Goal: Information Seeking & Learning: Learn about a topic

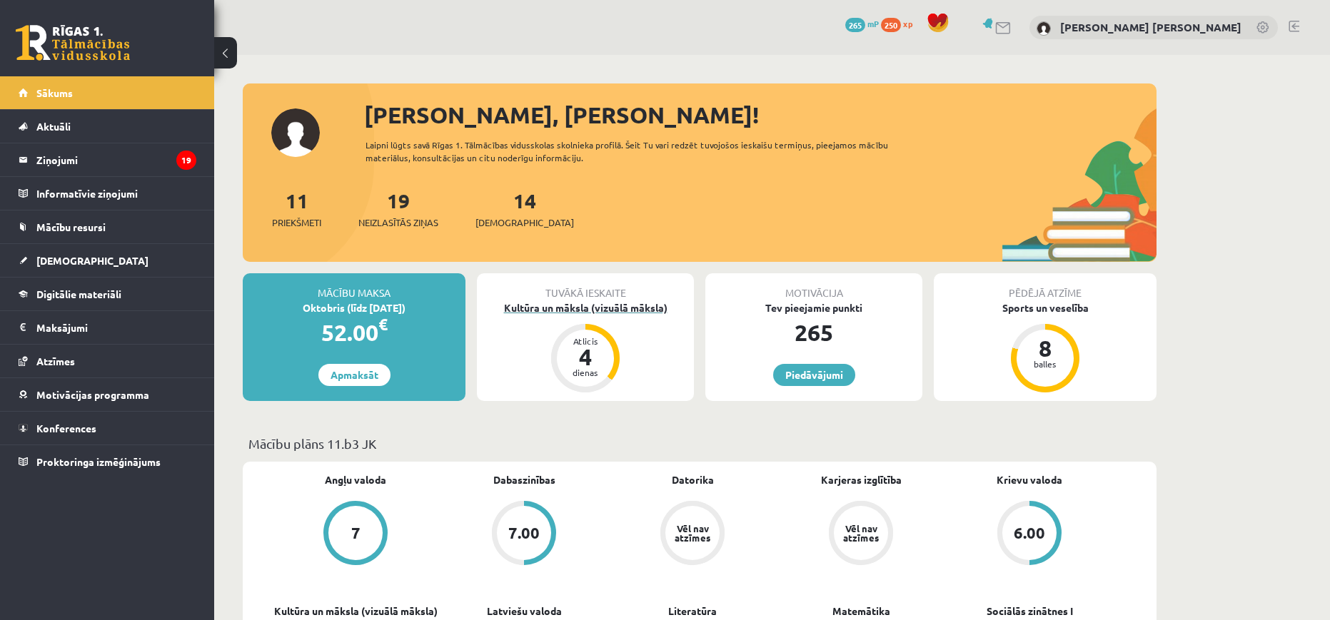
click at [614, 313] on div "Kultūra un māksla (vizuālā māksla)" at bounding box center [585, 308] width 217 height 15
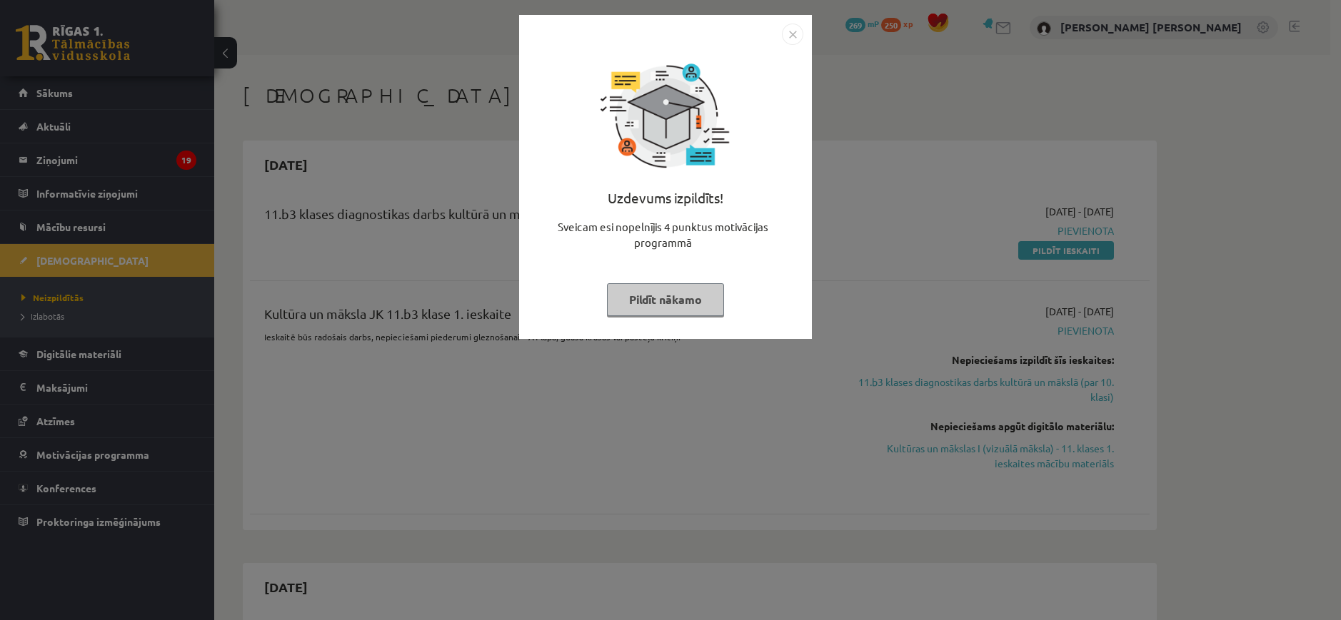
click at [672, 316] on div "Uzdevums izpildīts! Sveicam esi nopelnījis 4 punktus motivācijas programmā Pild…" at bounding box center [666, 188] width 276 height 286
click at [673, 303] on button "Pildīt nākamo" at bounding box center [665, 299] width 117 height 33
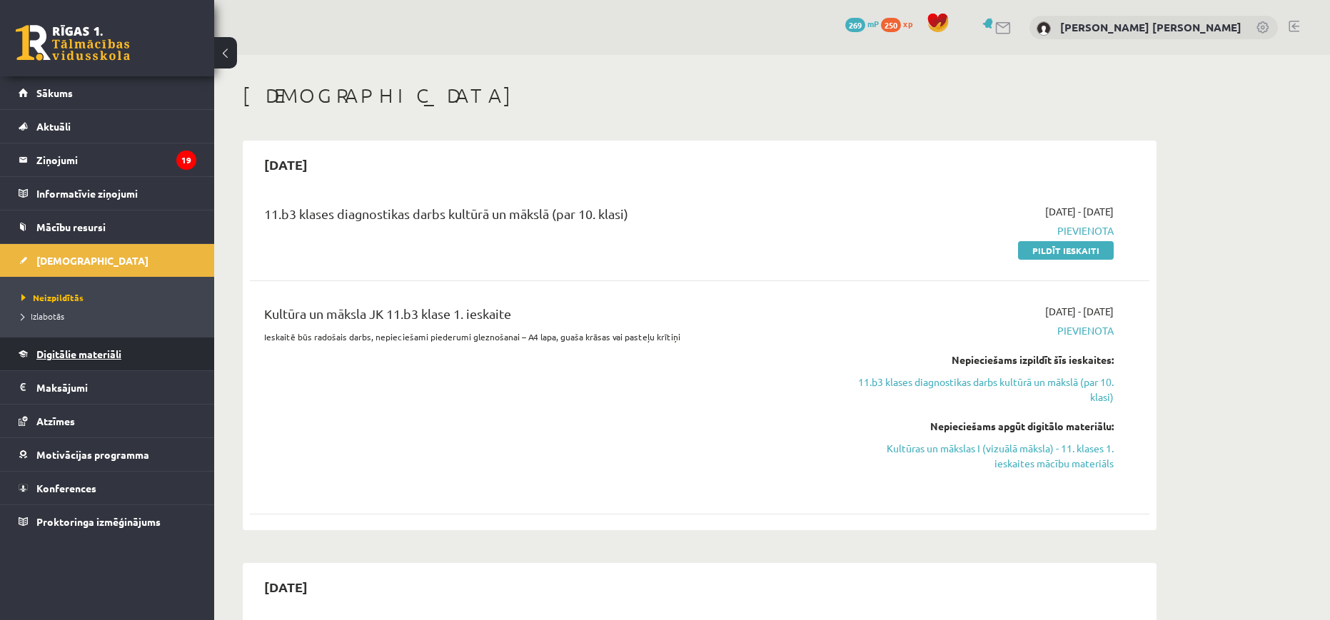
click at [105, 362] on link "Digitālie materiāli" at bounding box center [108, 354] width 178 height 33
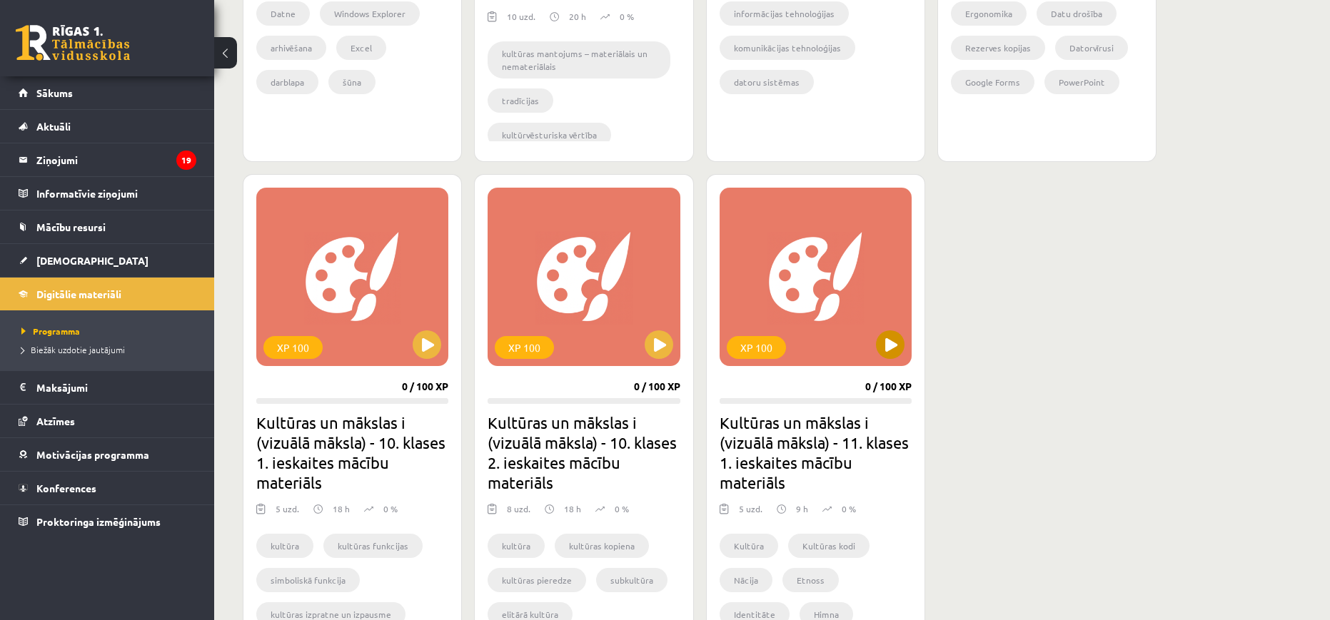
scroll to position [1333, 0]
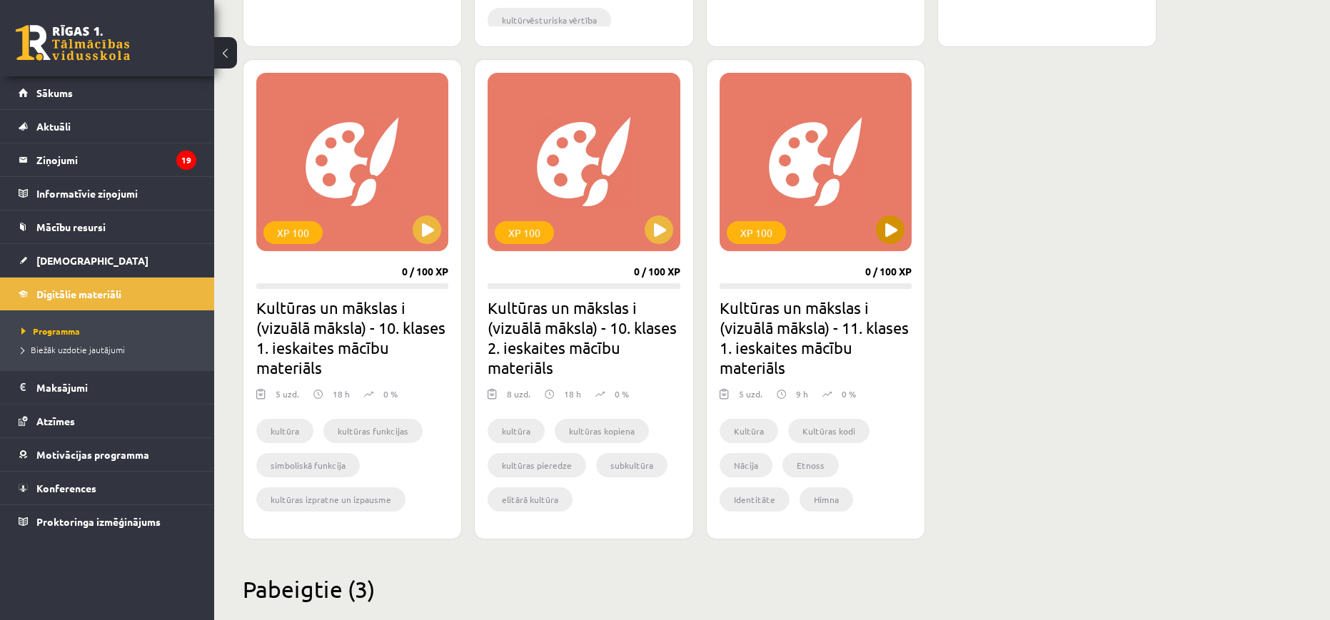
click at [820, 156] on div "XP 100" at bounding box center [816, 162] width 192 height 178
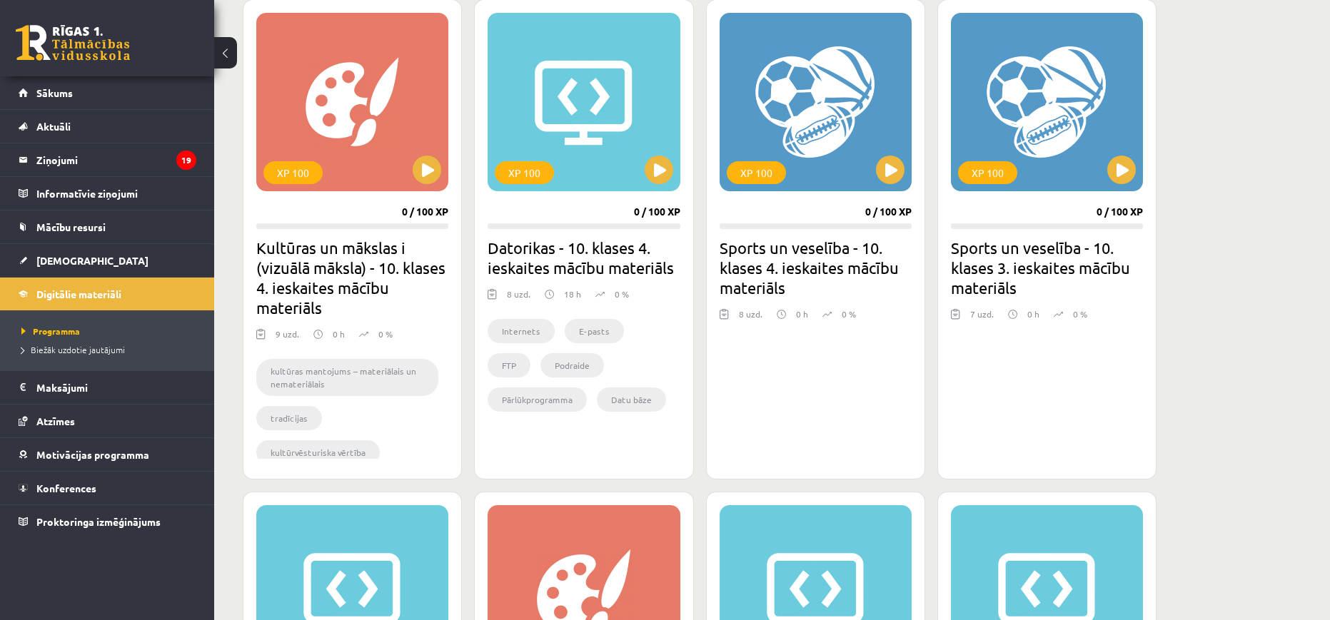
scroll to position [172, 0]
